Goal: Find contact information: Find contact information

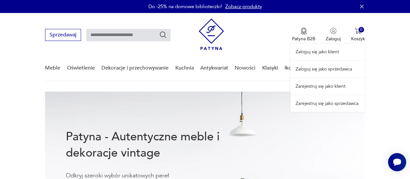
click at [319, 72] on link "Zaloguj się jako sprzedawca" at bounding box center [327, 69] width 75 height 17
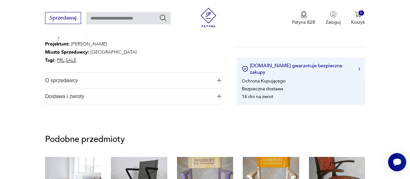
scroll to position [360, 0]
click at [209, 78] on span "O sprzedawcy" at bounding box center [129, 80] width 168 height 16
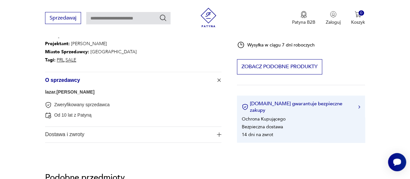
click at [57, 92] on link "lazar.magdalena" at bounding box center [69, 91] width 49 height 5
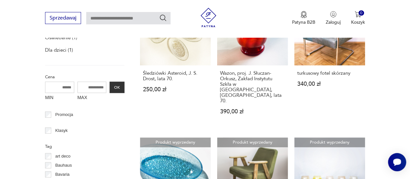
scroll to position [243, 0]
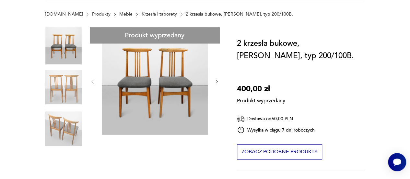
scroll to position [43, 0]
